Goal: Task Accomplishment & Management: Complete application form

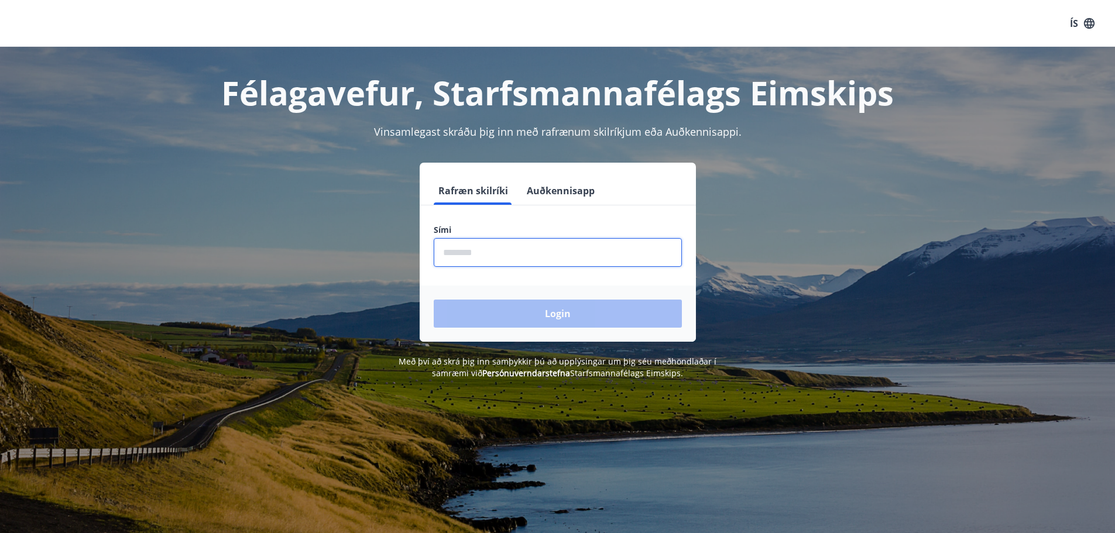
click at [485, 251] on input "phone" at bounding box center [558, 252] width 248 height 29
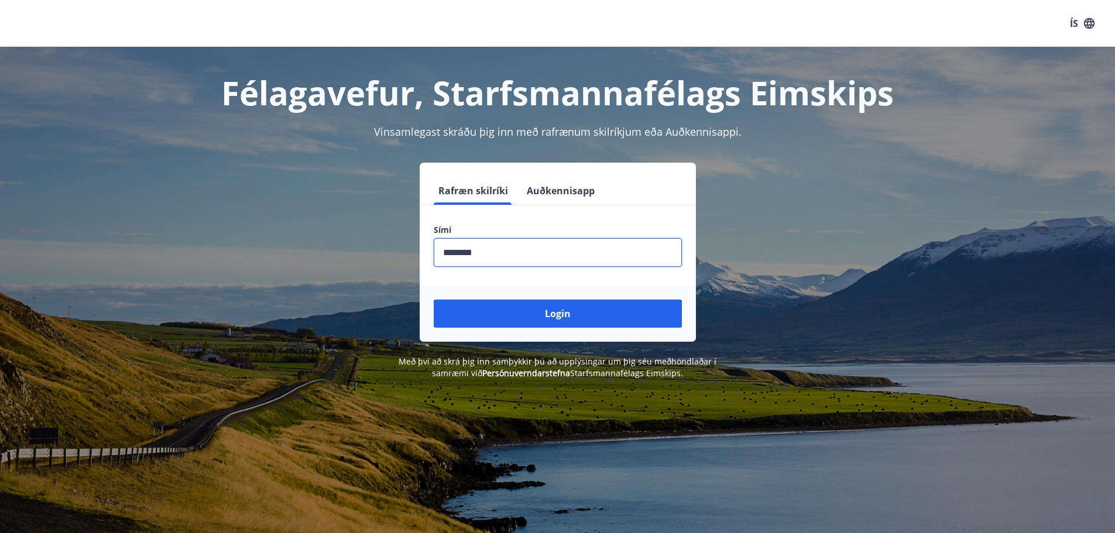
type input "********"
click at [434, 300] on button "Login" at bounding box center [558, 314] width 248 height 28
